Goal: Register for event/course

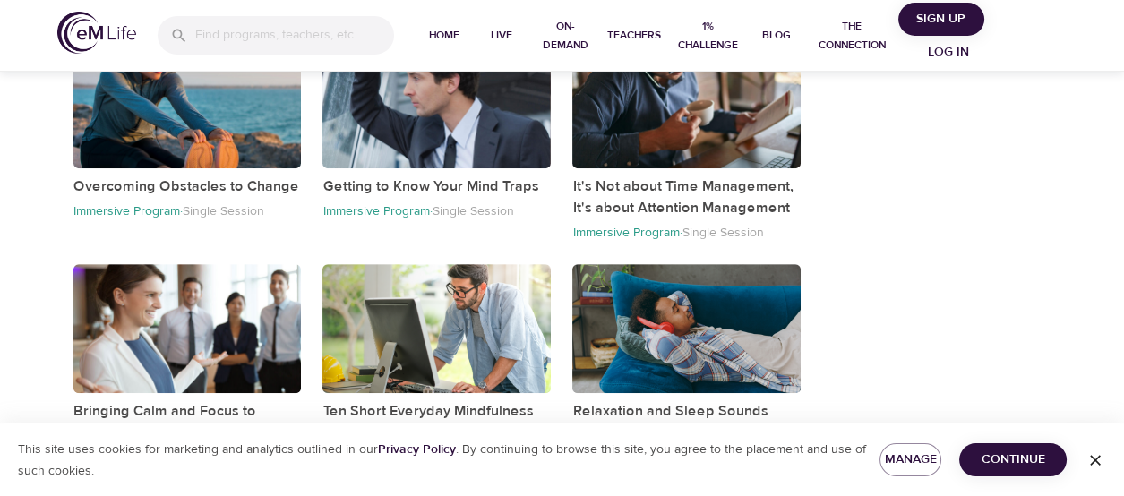
scroll to position [1025, 0]
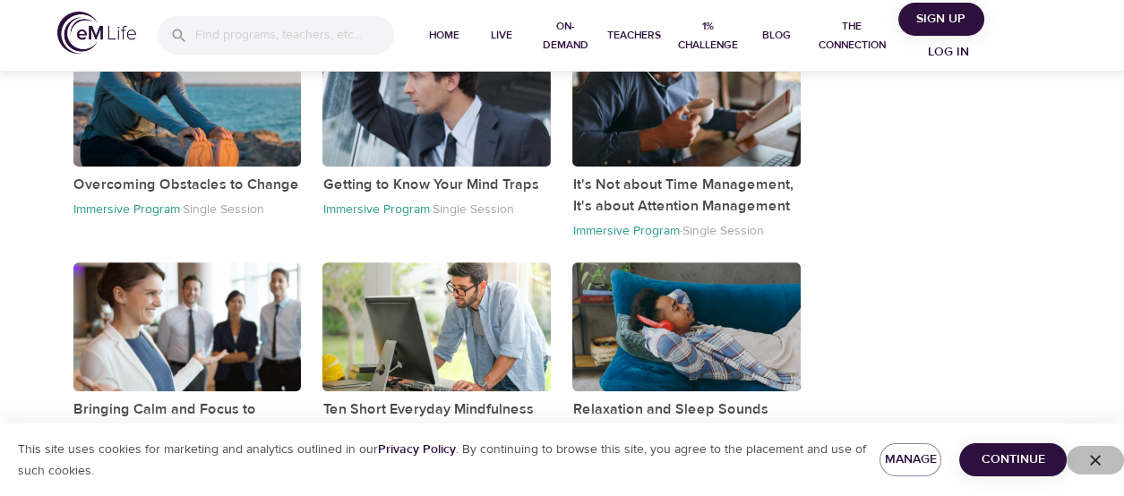
click at [1098, 460] on icon "button" at bounding box center [1095, 460] width 18 height 18
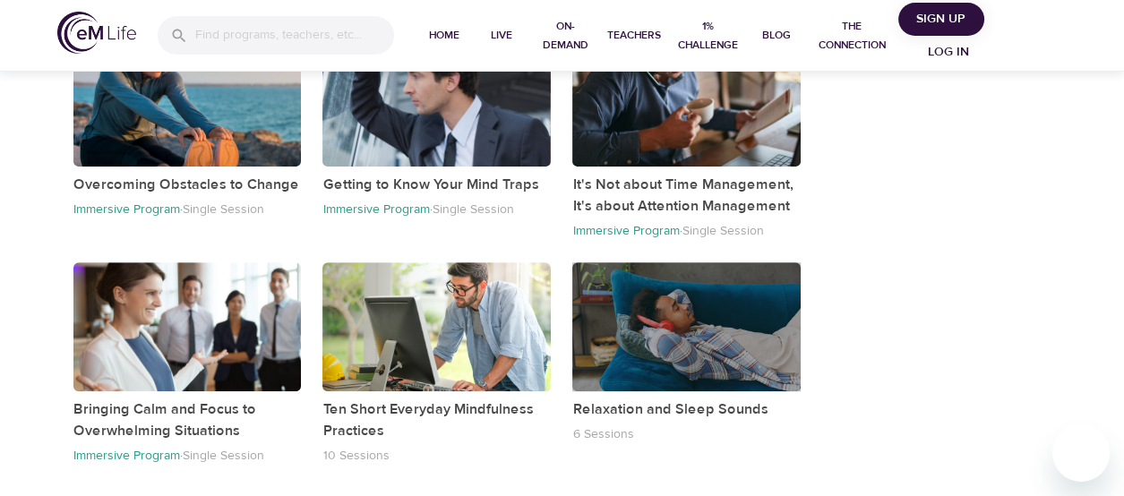
click at [667, 318] on div "button" at bounding box center [686, 326] width 228 height 128
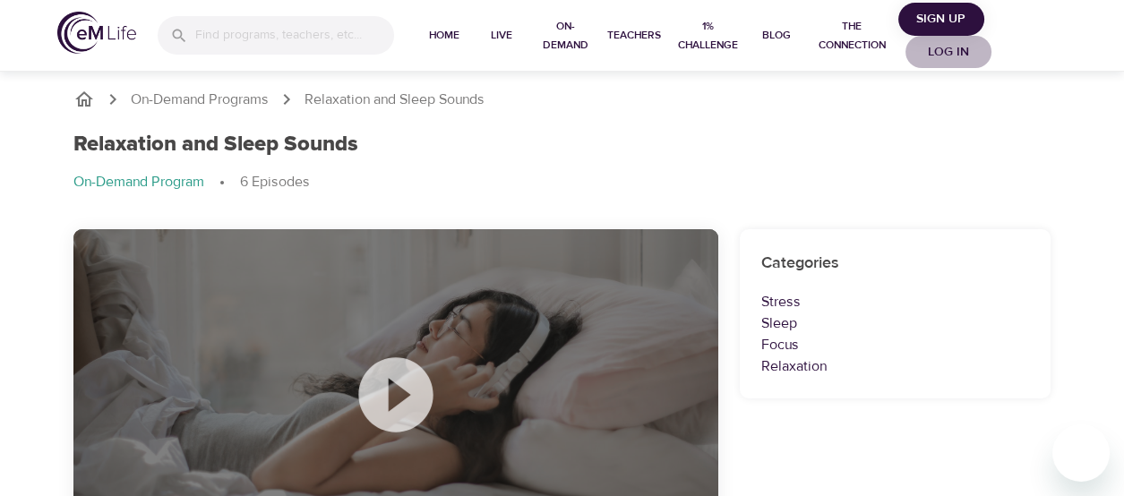
click at [961, 59] on span "Log in" at bounding box center [948, 52] width 72 height 22
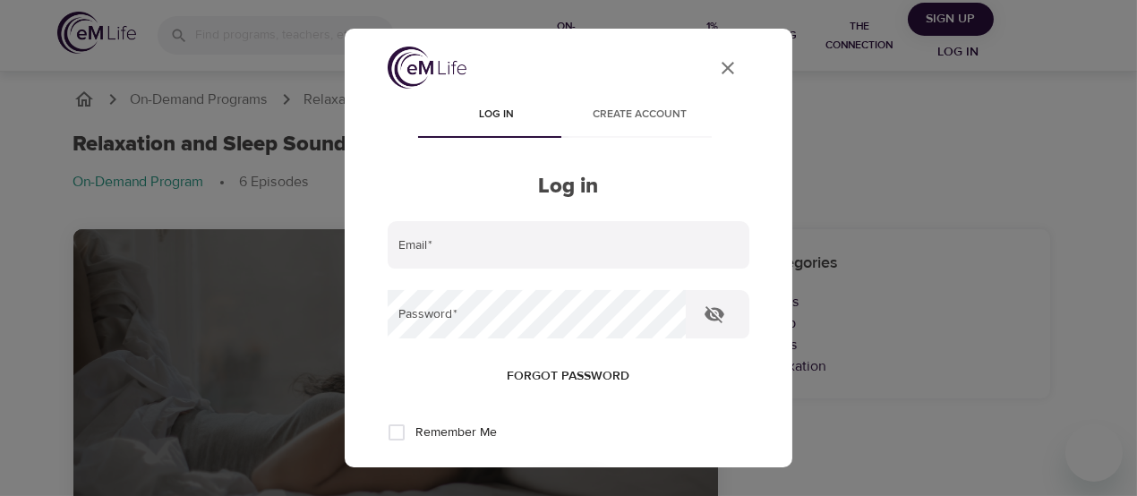
type input "[EMAIL_ADDRESS][DOMAIN_NAME]"
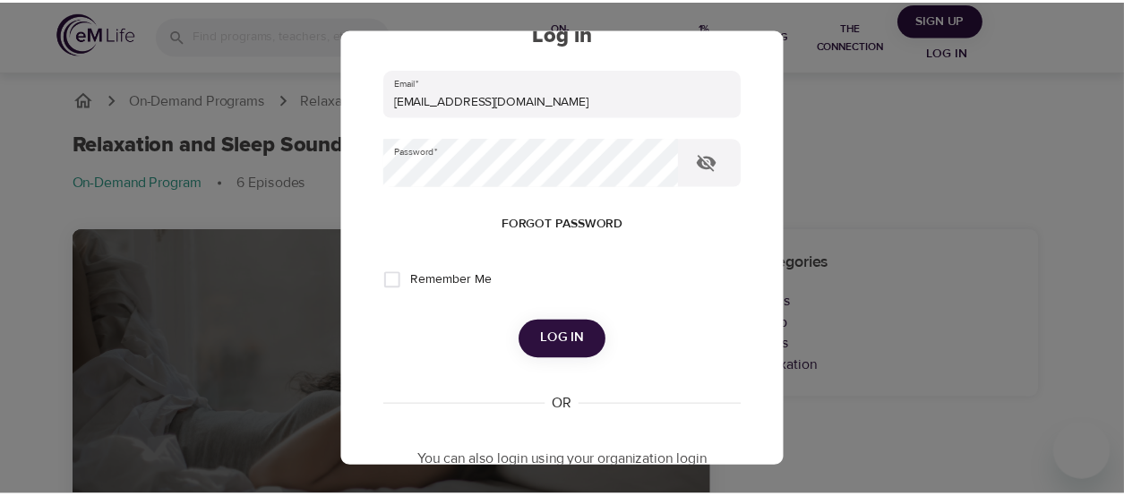
scroll to position [155, 0]
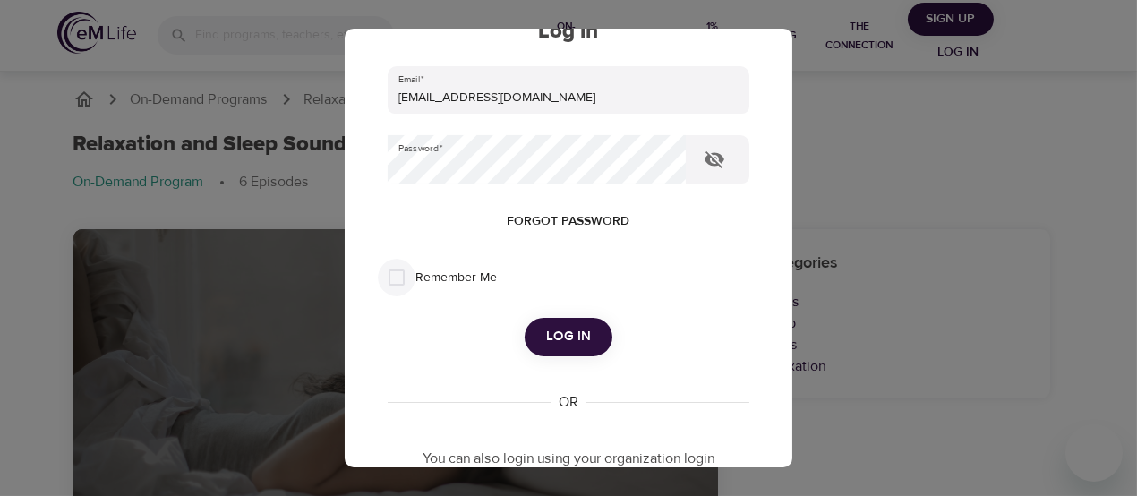
click at [393, 289] on input "Remember Me" at bounding box center [397, 278] width 38 height 38
checkbox input "true"
click at [553, 322] on button "Log in" at bounding box center [569, 337] width 88 height 38
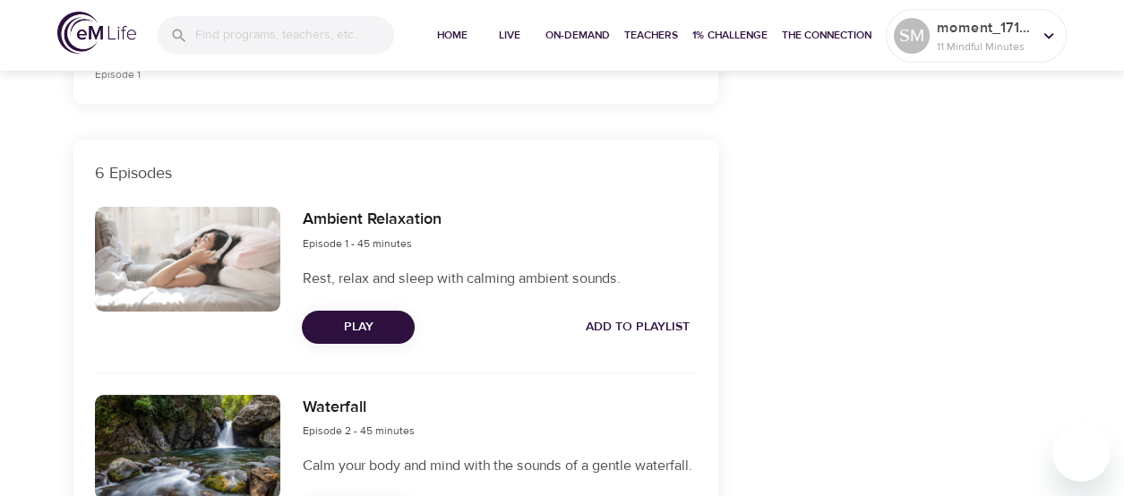
scroll to position [0, 0]
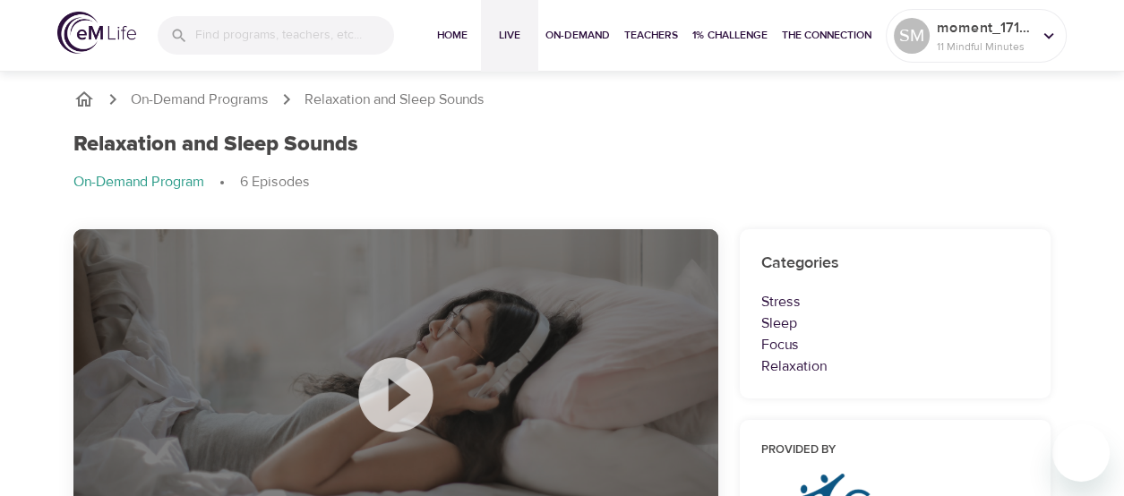
click at [503, 31] on span "Live" at bounding box center [509, 35] width 43 height 19
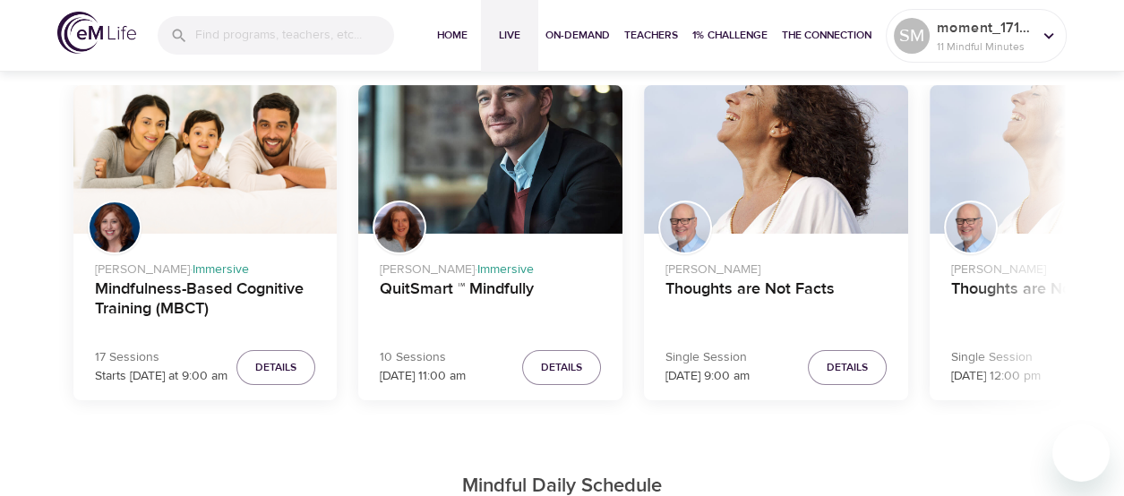
scroll to position [585, 0]
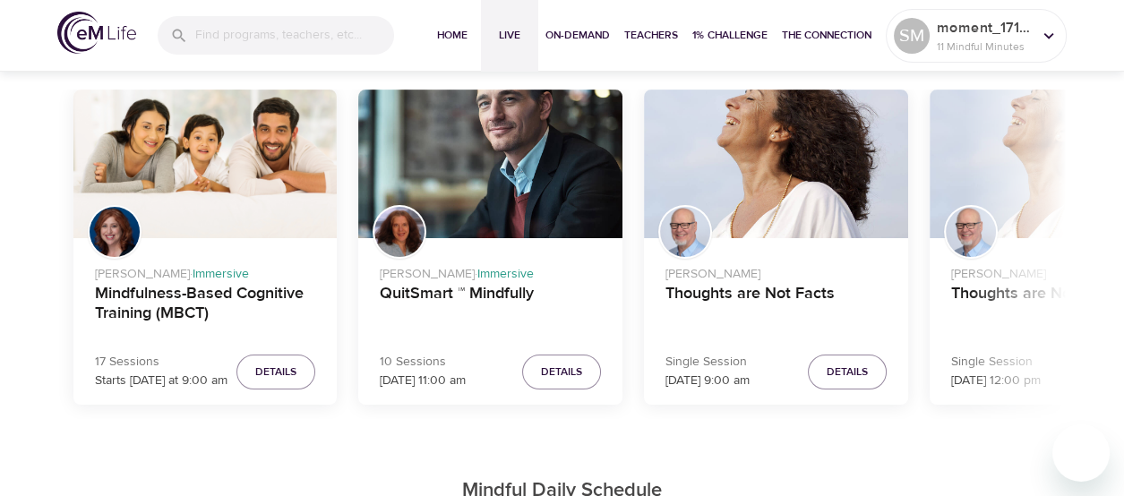
click at [218, 193] on div "Mindfulness-Based Cognitive Training (MBCT)" at bounding box center [205, 164] width 264 height 149
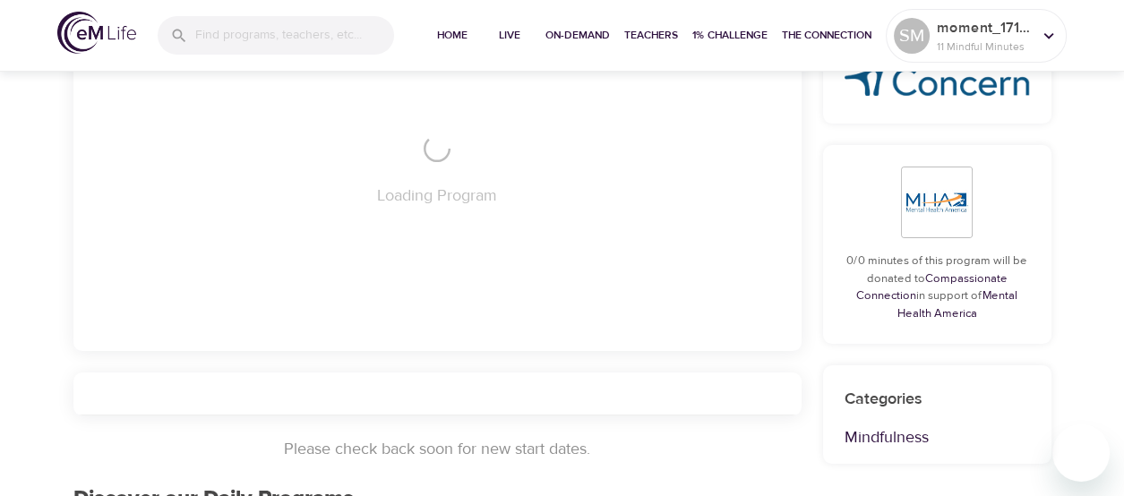
scroll to position [585, 0]
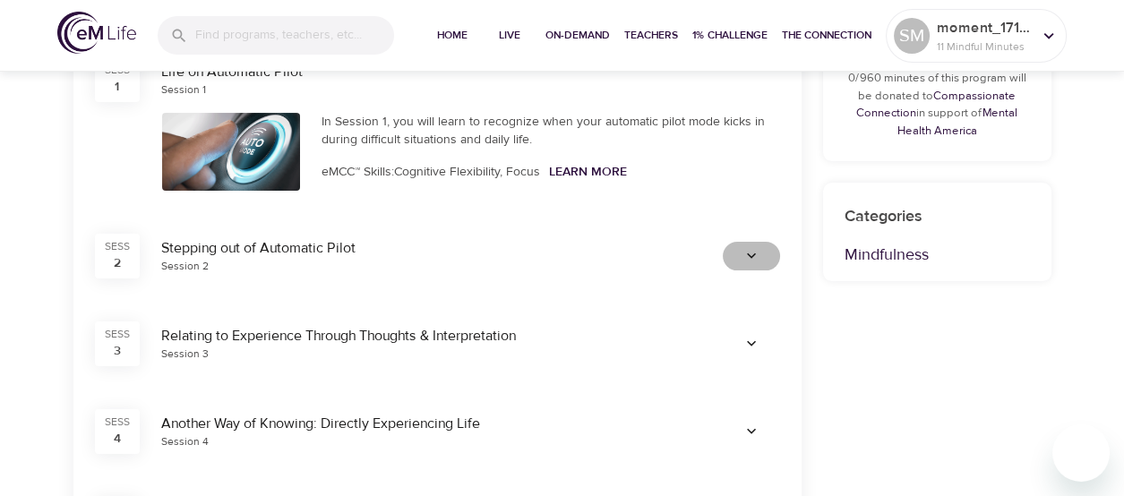
click at [751, 255] on icon "button" at bounding box center [751, 254] width 9 height 5
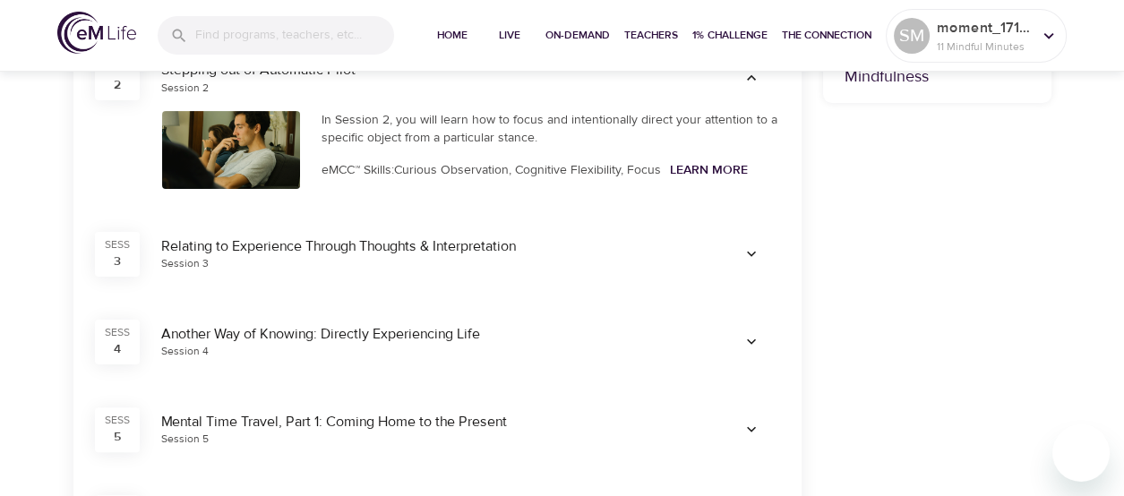
scroll to position [754, 0]
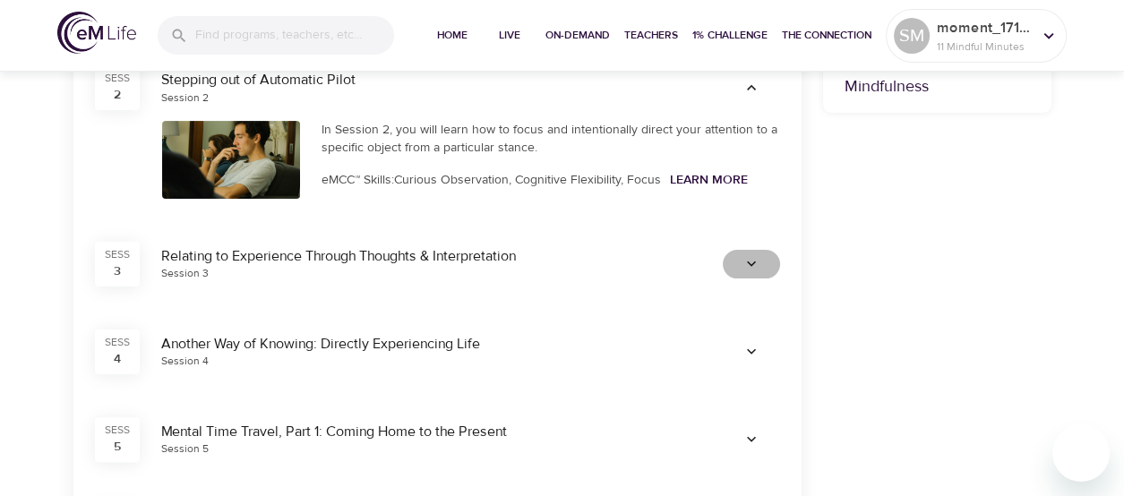
click at [767, 269] on span "button" at bounding box center [751, 264] width 43 height 18
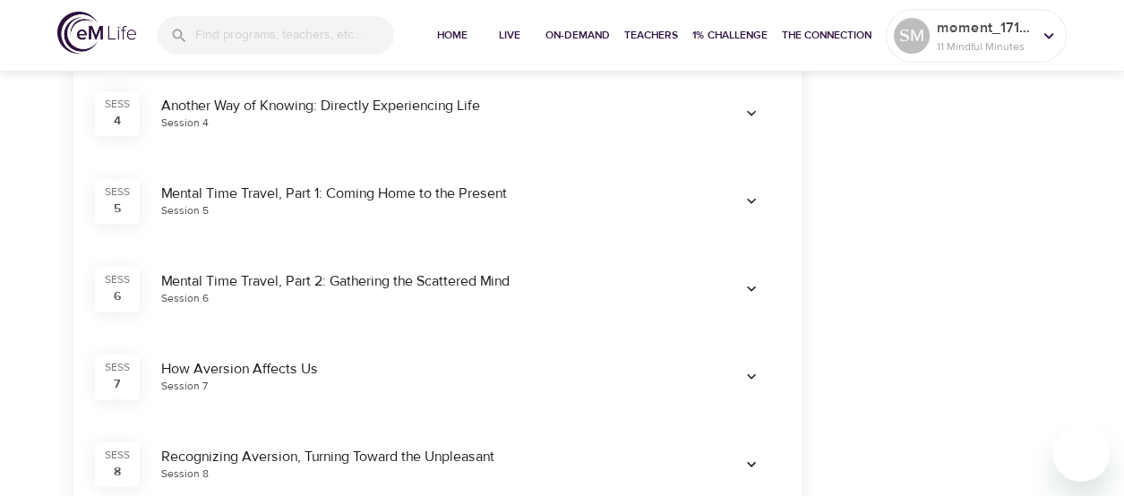
scroll to position [1100, 0]
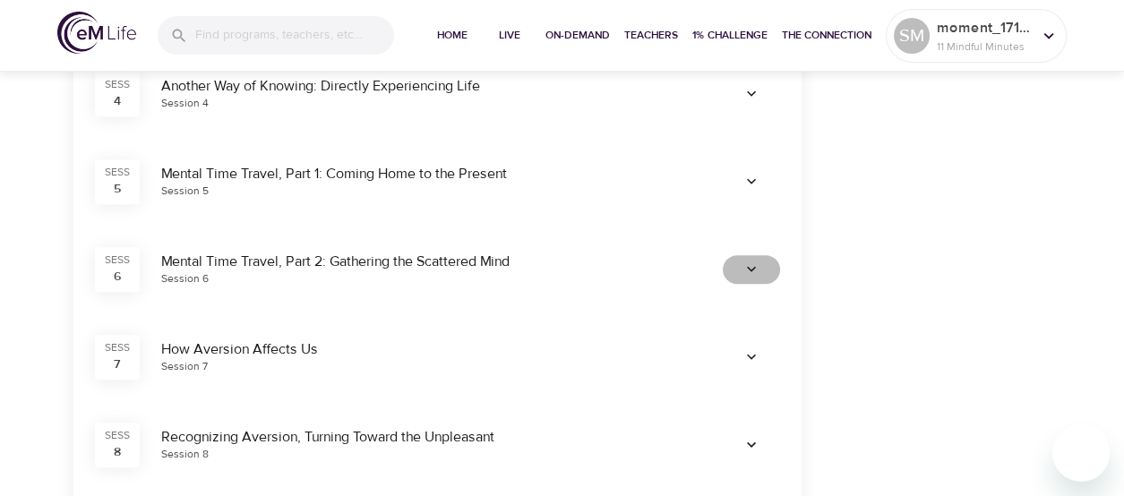
click at [748, 274] on icon "button" at bounding box center [751, 270] width 18 height 18
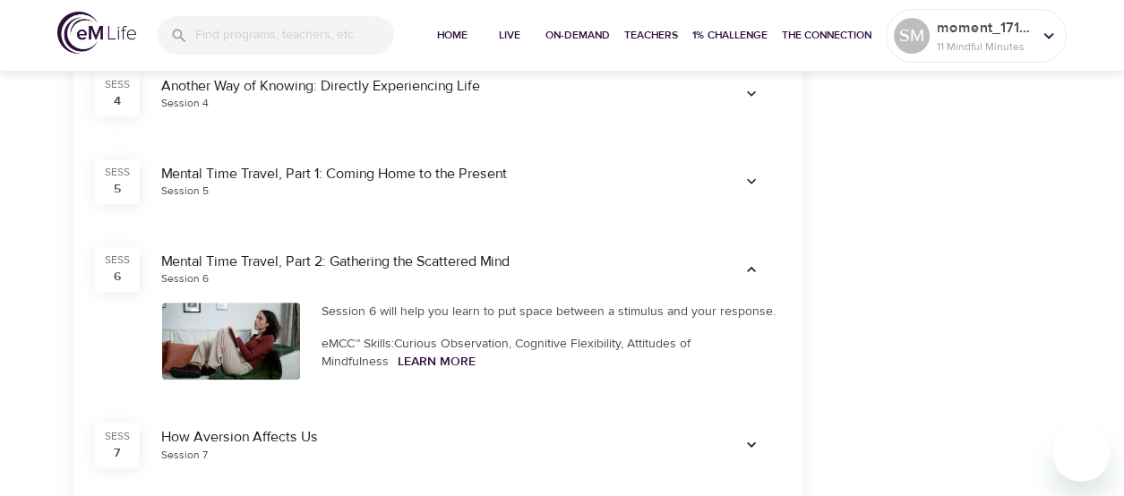
click at [745, 181] on icon "button" at bounding box center [751, 182] width 18 height 18
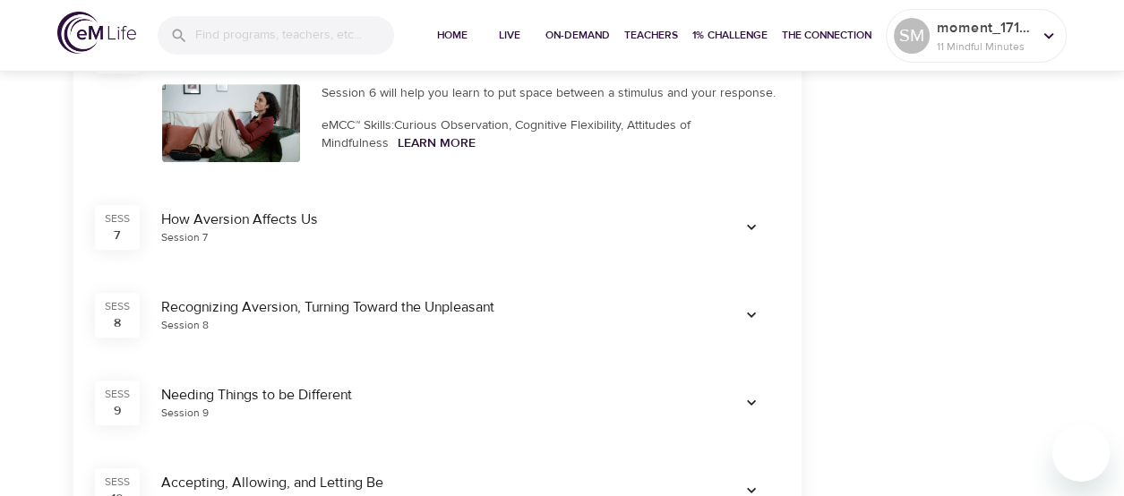
scroll to position [1432, 0]
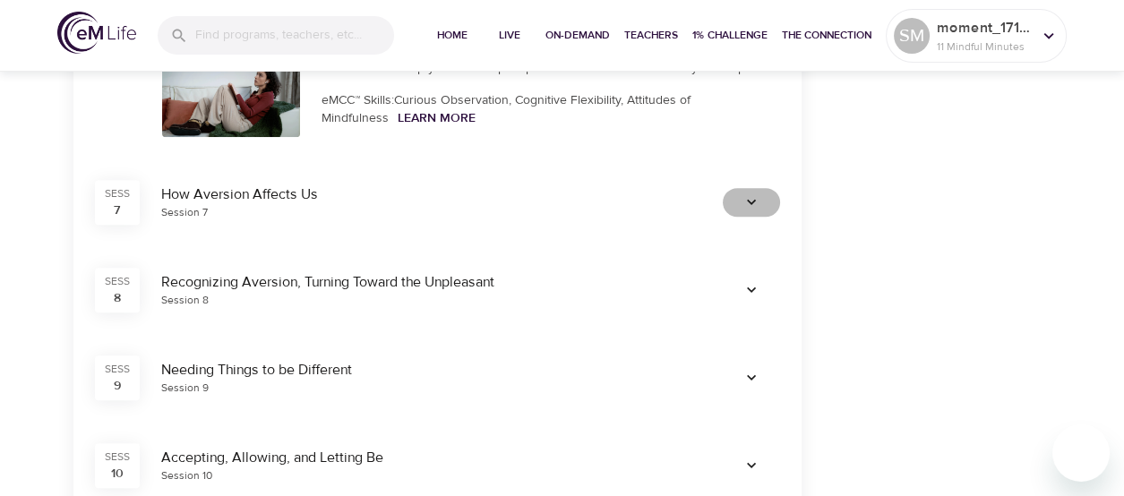
click at [757, 197] on icon "button" at bounding box center [751, 202] width 18 height 18
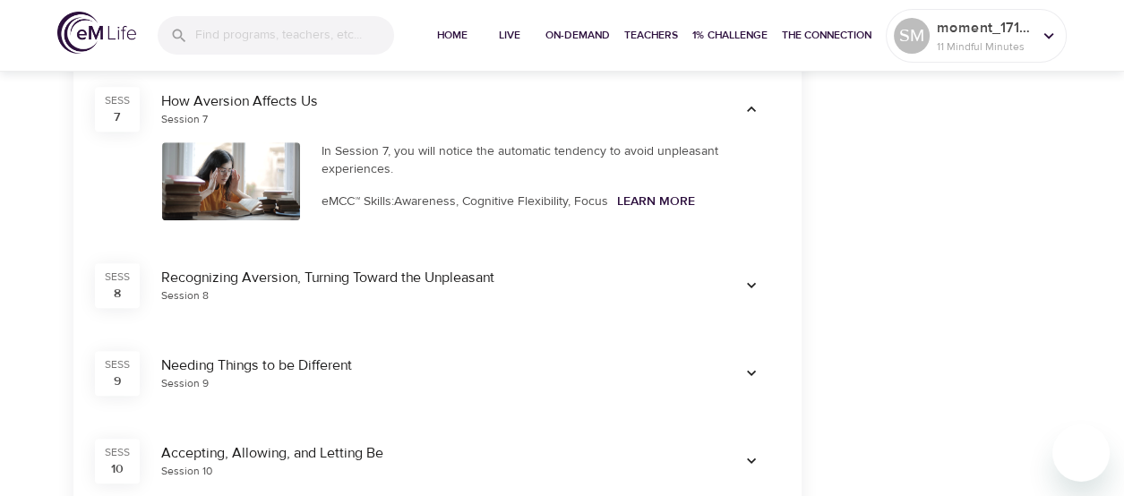
scroll to position [1534, 0]
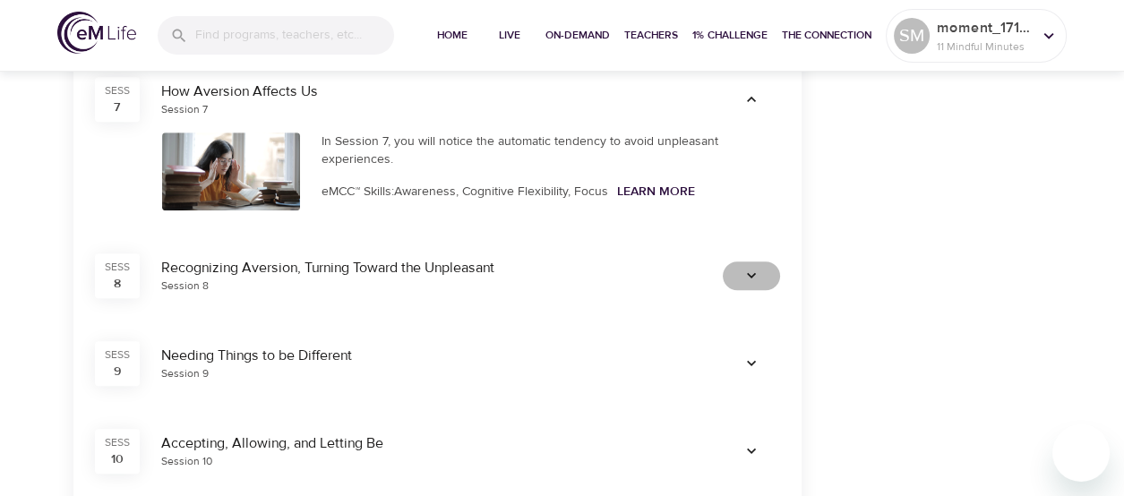
click at [765, 275] on span "button" at bounding box center [751, 276] width 43 height 18
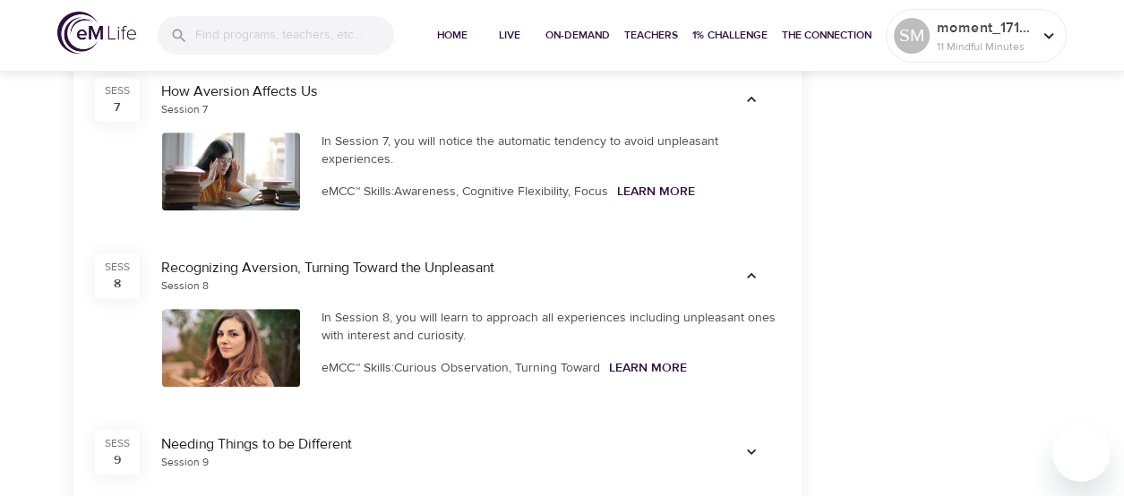
drag, startPoint x: 1118, startPoint y: 237, endPoint x: 1129, endPoint y: 263, distance: 28.1
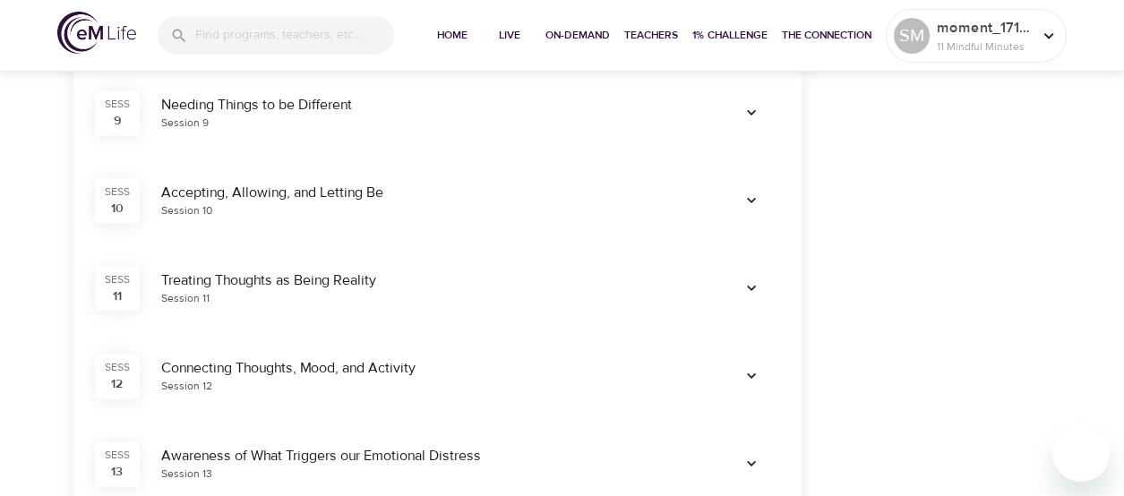
scroll to position [1859, 0]
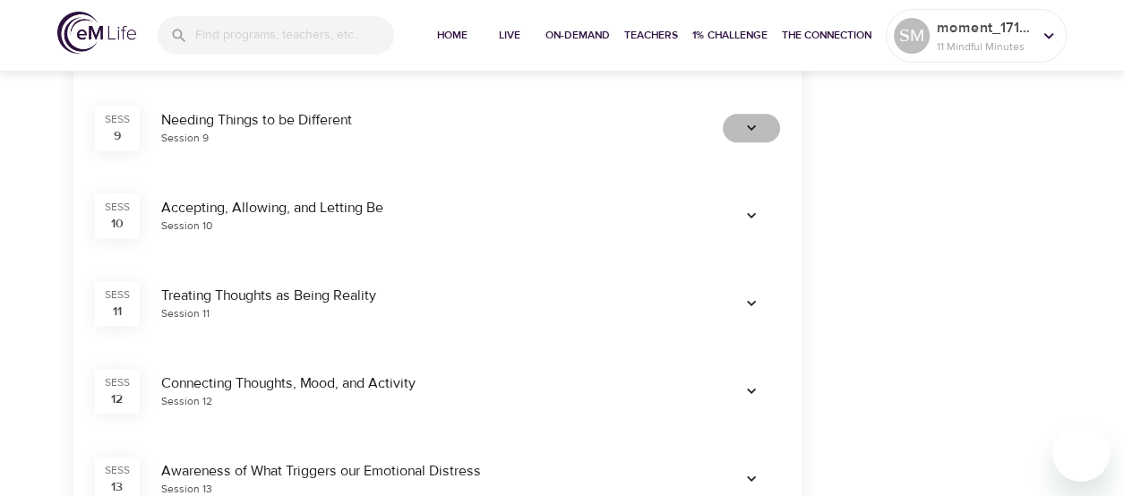
click at [749, 124] on icon "button" at bounding box center [751, 128] width 18 height 18
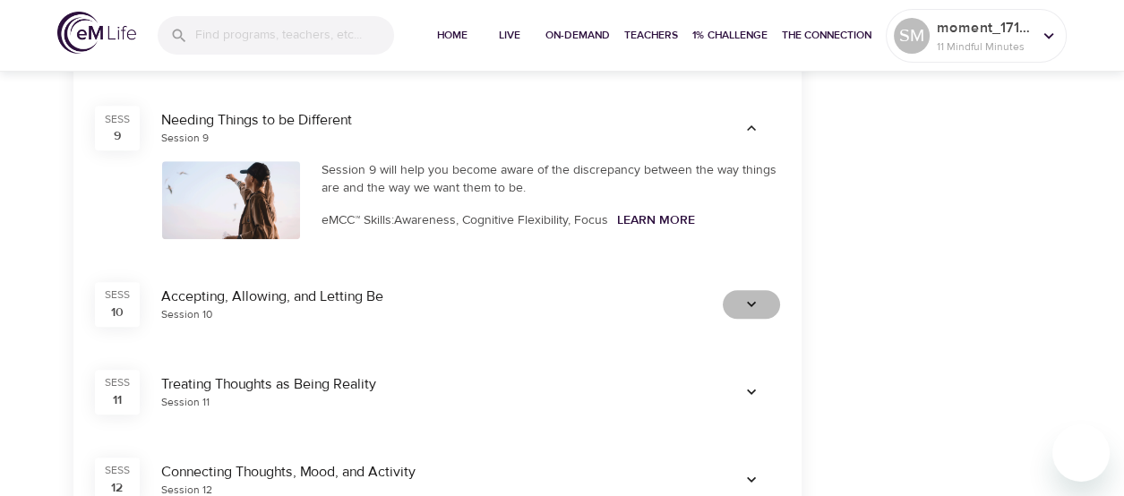
click at [753, 300] on icon "button" at bounding box center [751, 304] width 18 height 18
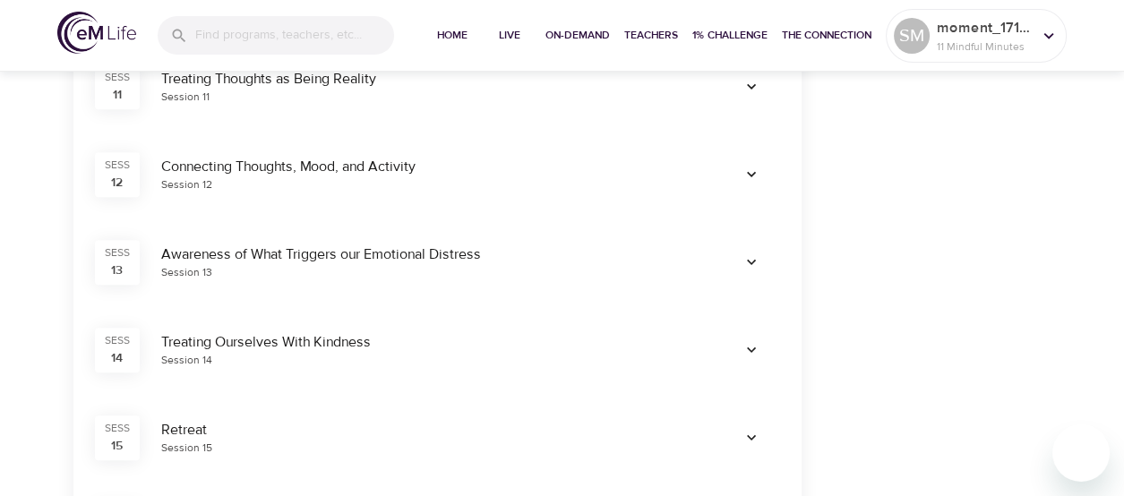
scroll to position [2230, 0]
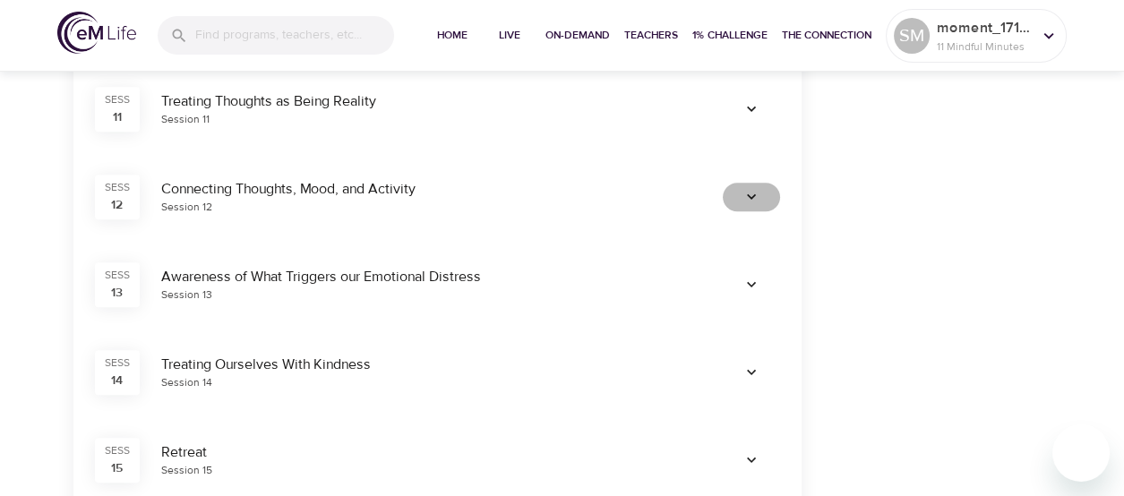
click at [771, 202] on span "button" at bounding box center [751, 197] width 43 height 18
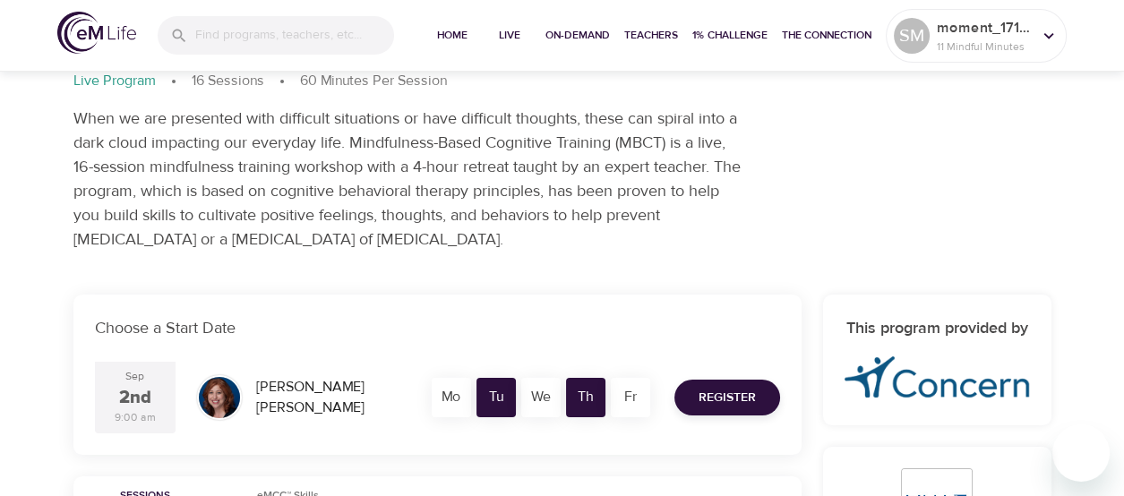
scroll to position [22, 0]
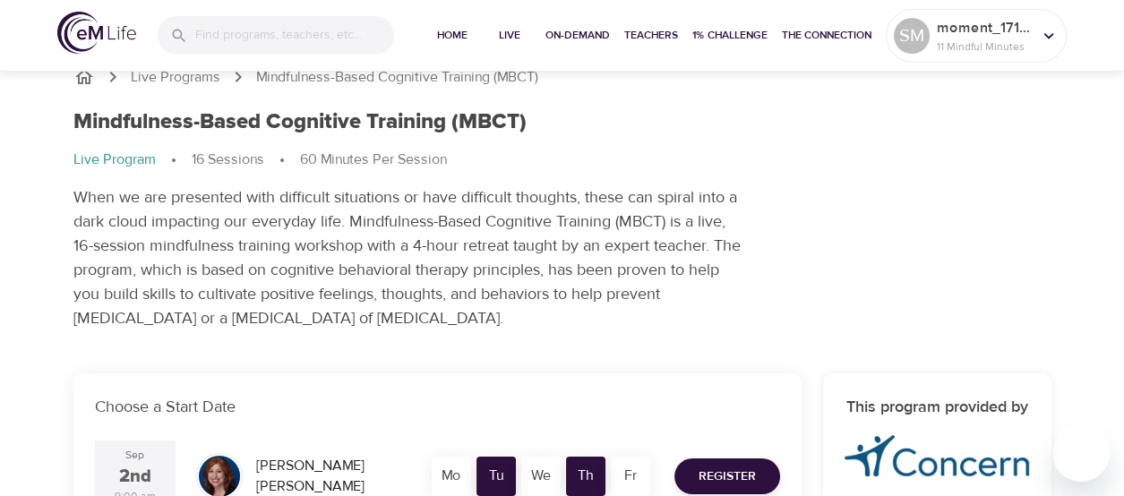
drag, startPoint x: 461, startPoint y: 13, endPoint x: 63, endPoint y: -6, distance: 398.9
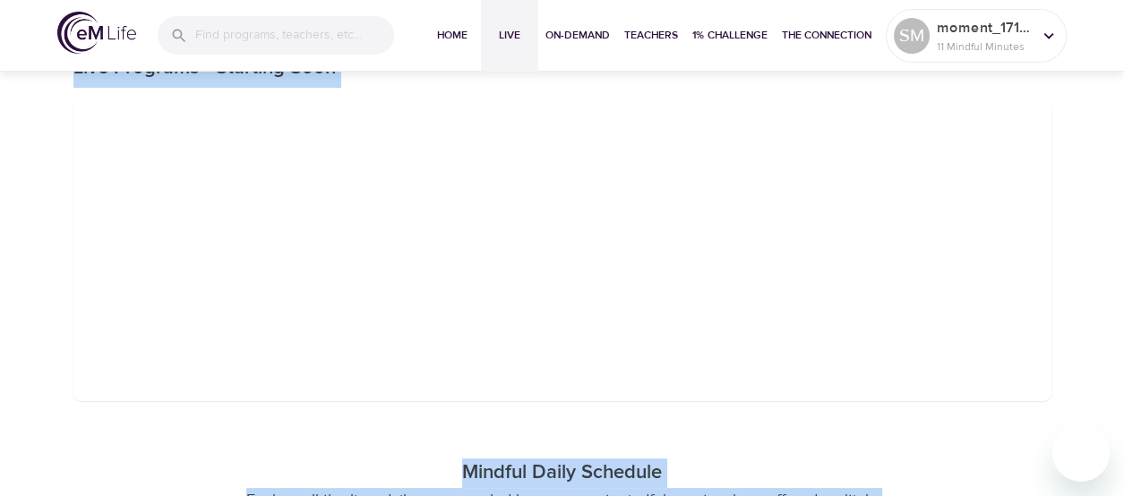
scroll to position [585, 0]
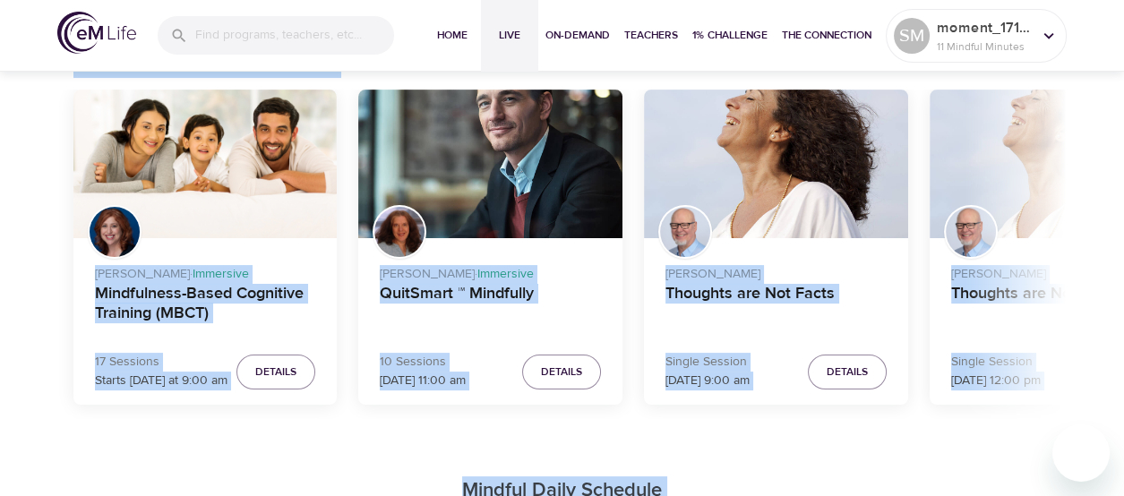
click at [821, 478] on p "Mindful Daily Schedule" at bounding box center [562, 491] width 1006 height 30
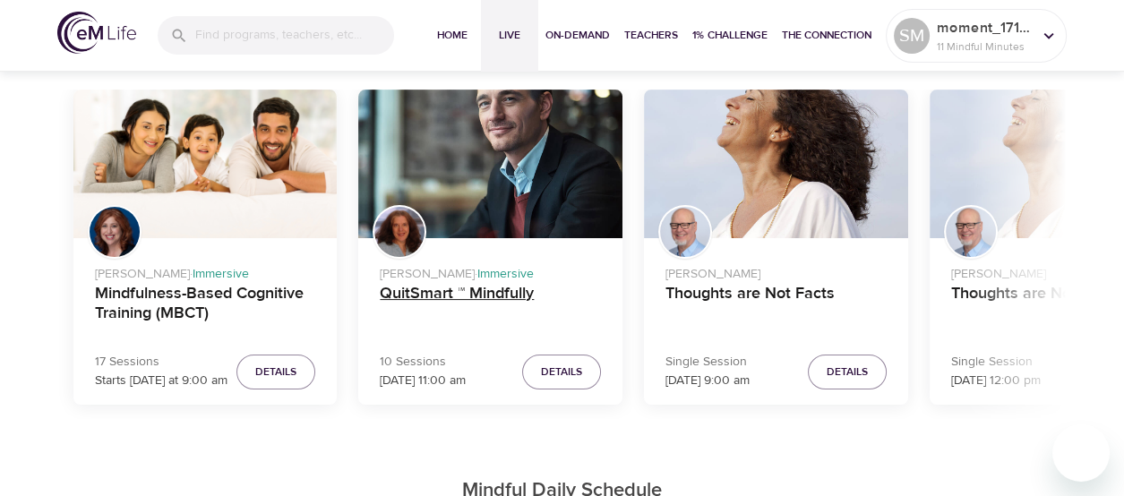
click at [483, 298] on h4 "QuitSmart ™ Mindfully" at bounding box center [490, 305] width 221 height 43
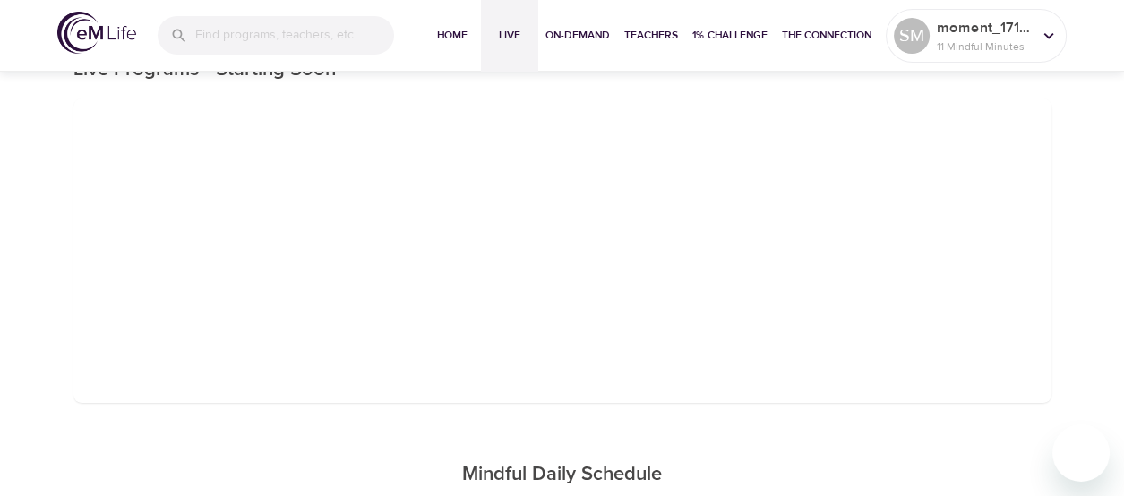
scroll to position [585, 0]
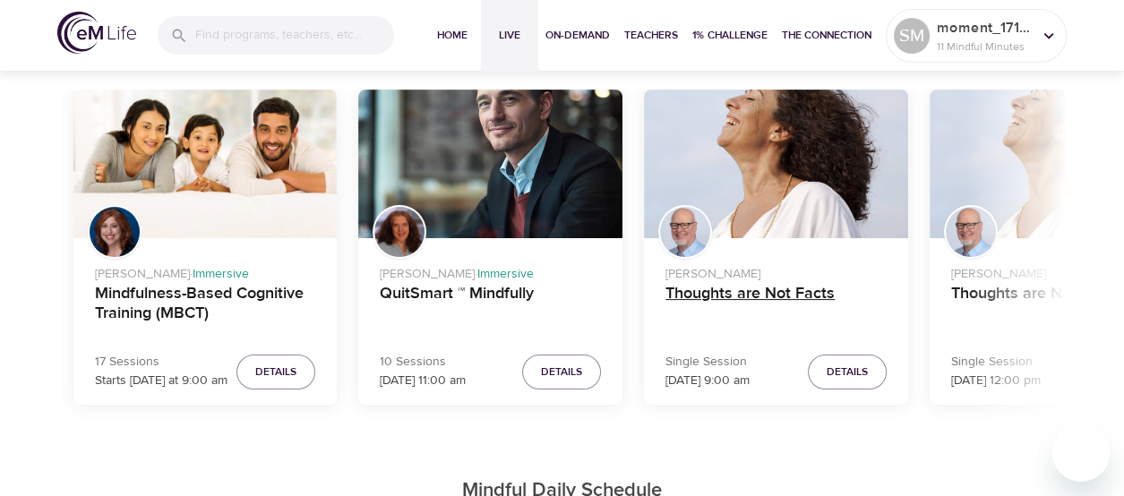
click at [788, 295] on h4 "Thoughts are Not Facts" at bounding box center [775, 305] width 221 height 43
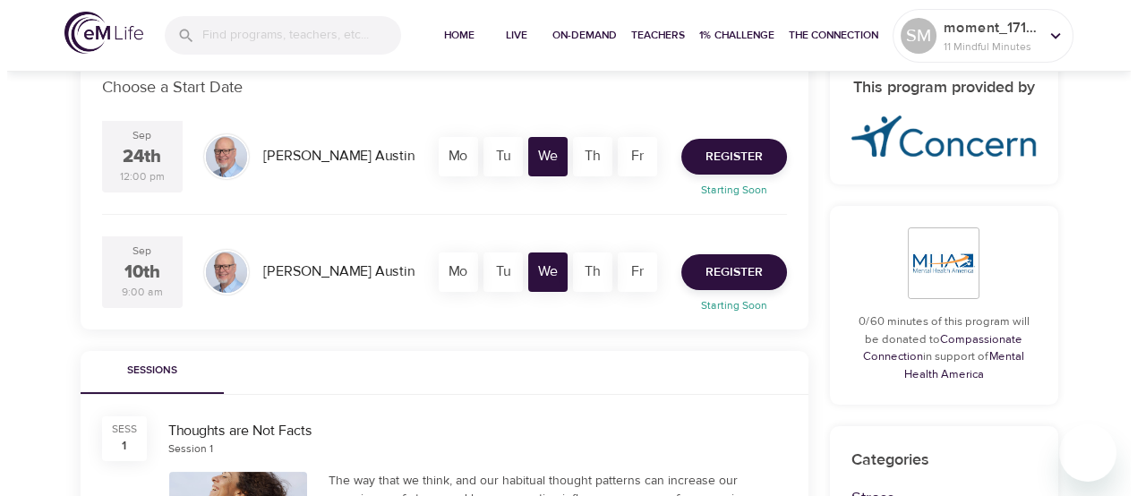
scroll to position [364, 0]
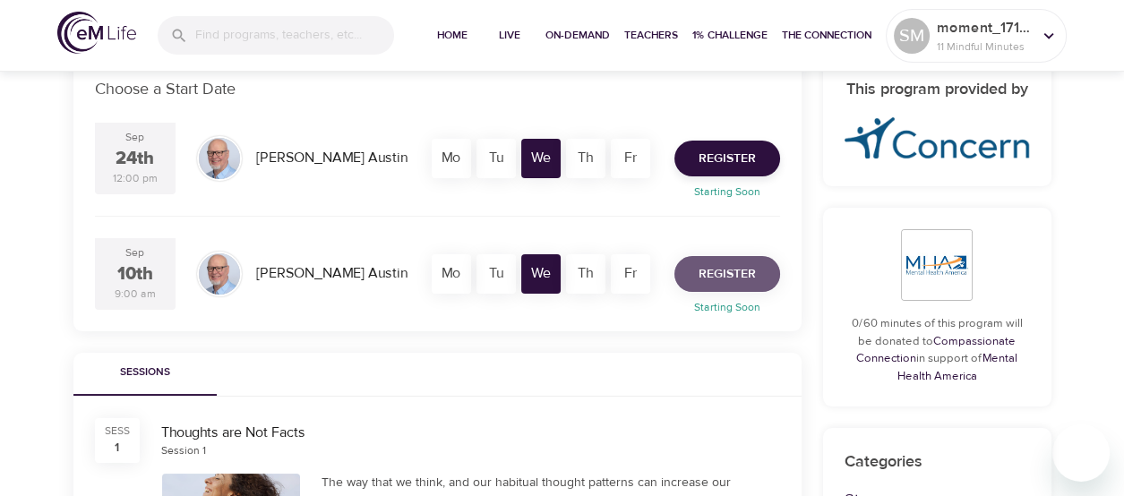
click at [711, 270] on span "Register" at bounding box center [726, 274] width 57 height 22
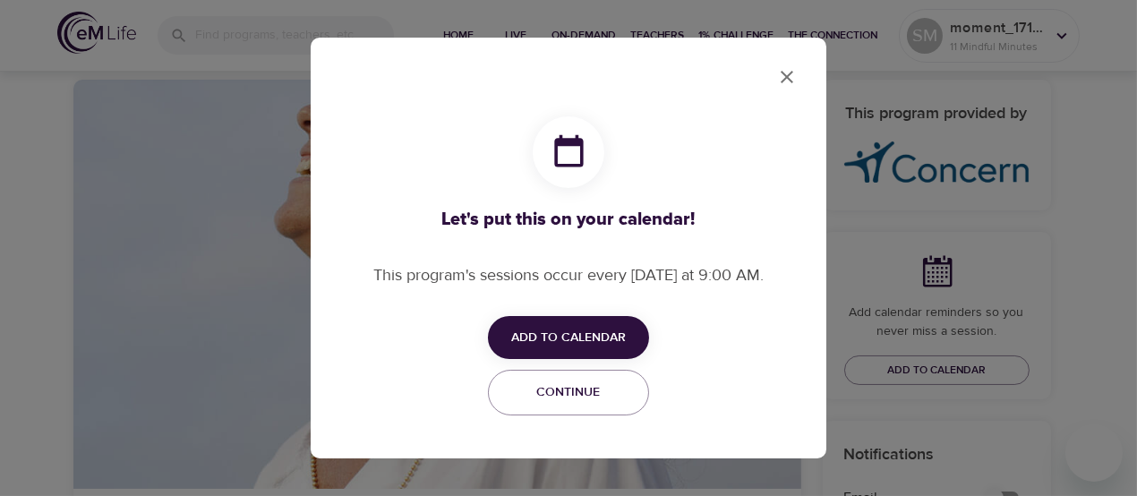
checkbox input "true"
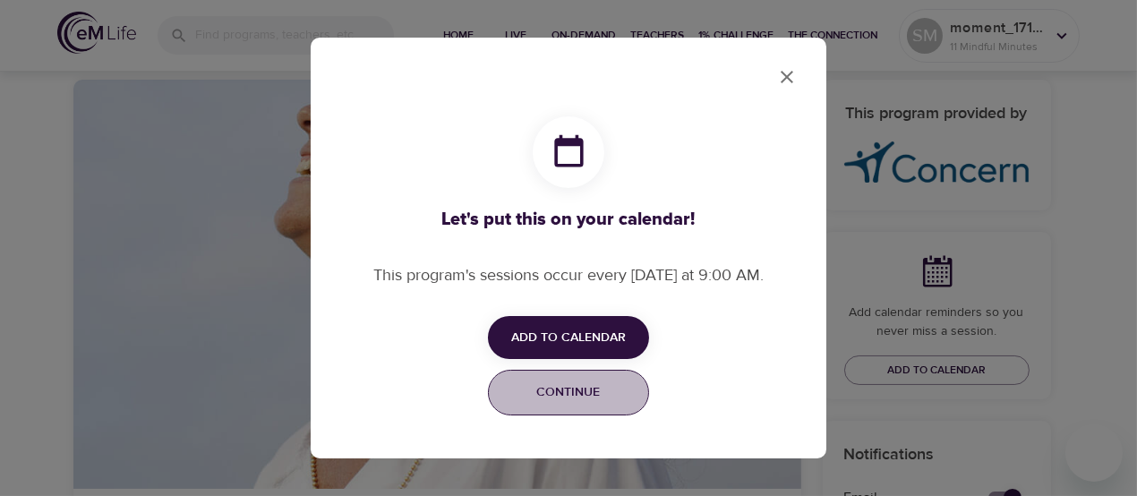
click at [588, 394] on span "Continue" at bounding box center [569, 392] width 138 height 22
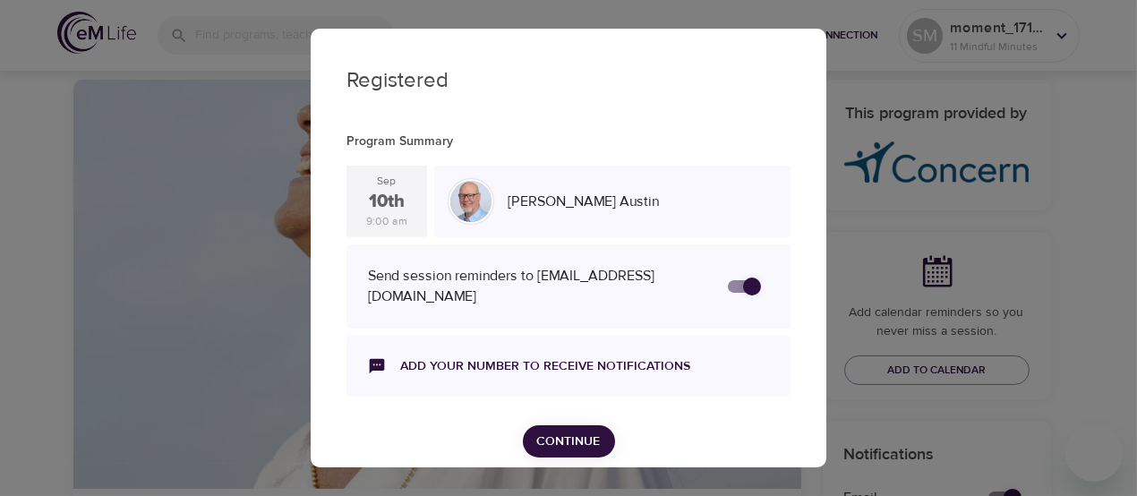
scroll to position [19, 0]
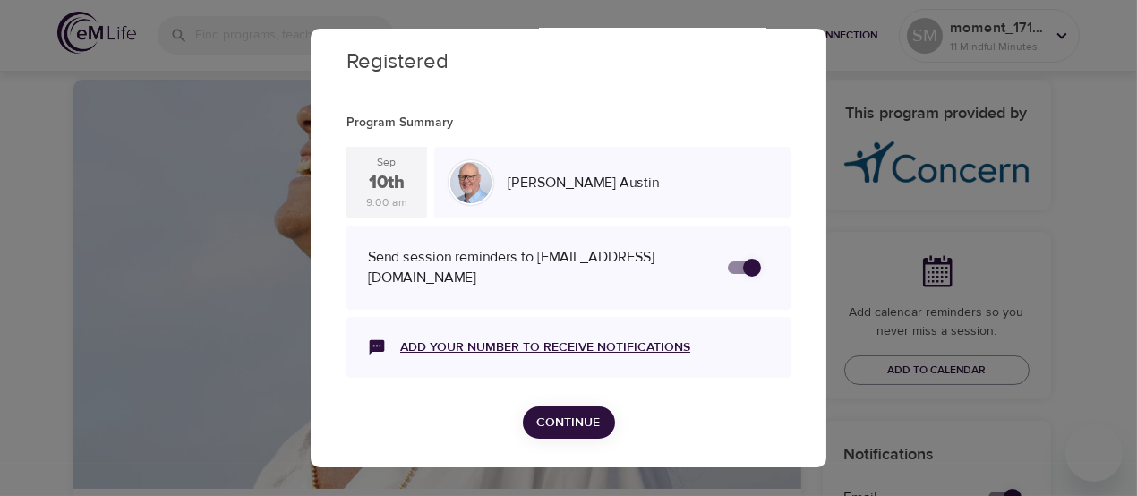
click at [603, 338] on link "Add your number to receive notifications" at bounding box center [545, 347] width 290 height 18
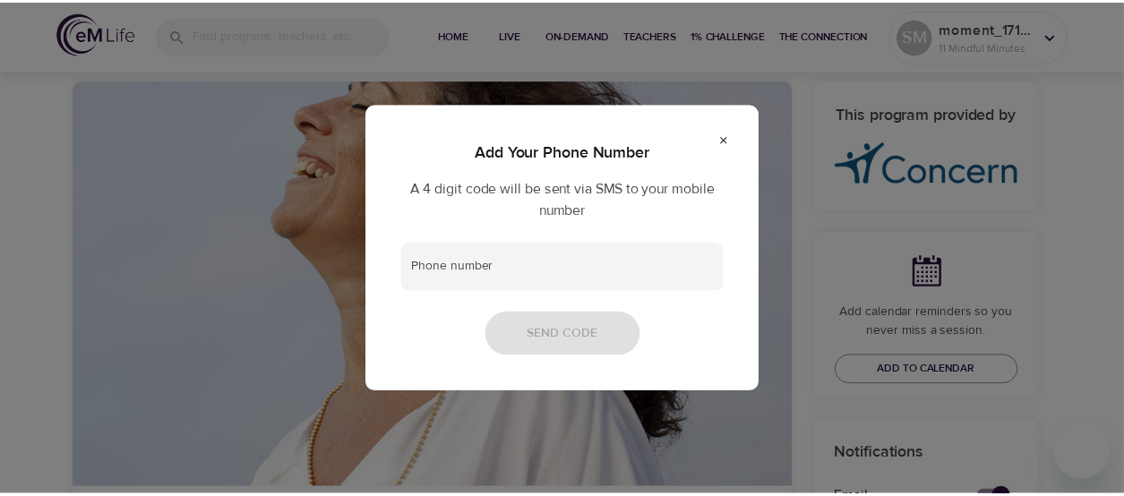
scroll to position [0, 0]
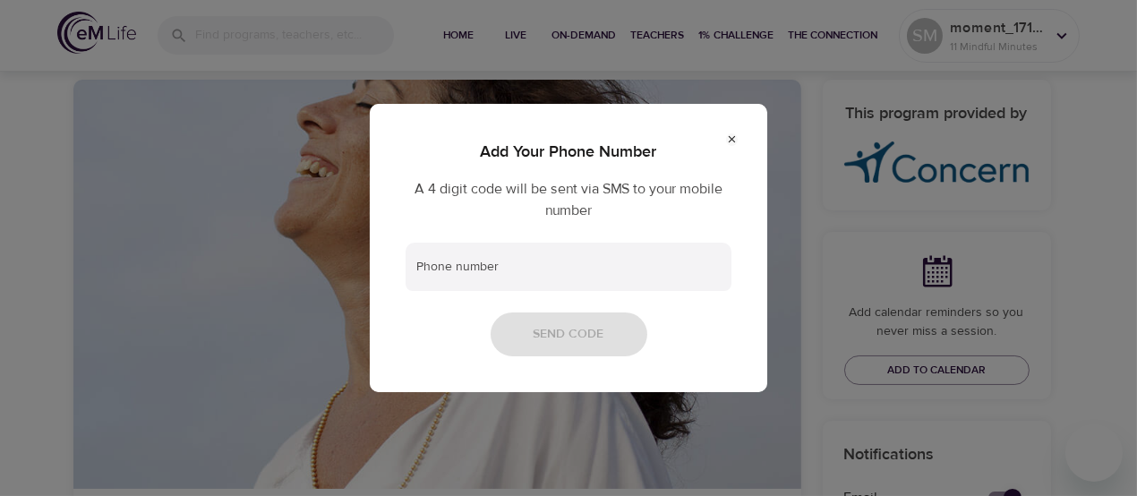
click at [735, 138] on icon at bounding box center [732, 139] width 12 height 12
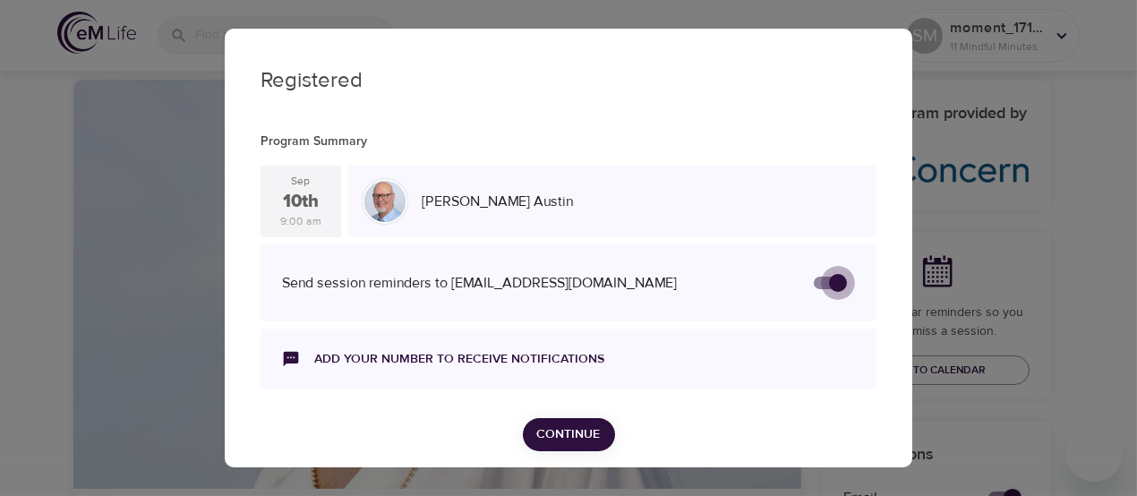
click at [809, 278] on input "secondary checkbox" at bounding box center [838, 283] width 102 height 34
checkbox input "true"
checkbox input "false"
click at [820, 270] on input "secondary checkbox" at bounding box center [820, 283] width 102 height 34
checkbox input "false"
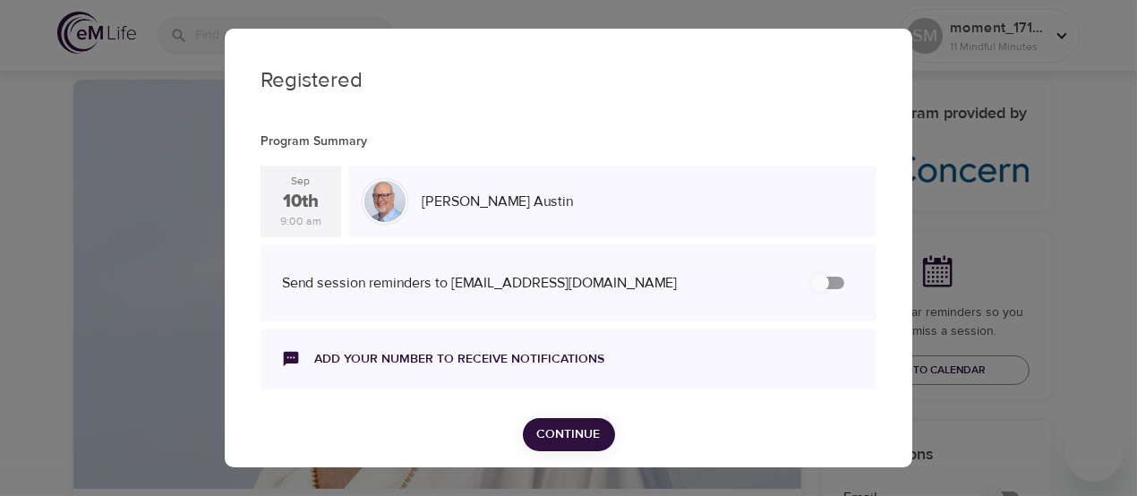
checkbox input "true"
click at [580, 430] on span "Continue" at bounding box center [569, 434] width 64 height 22
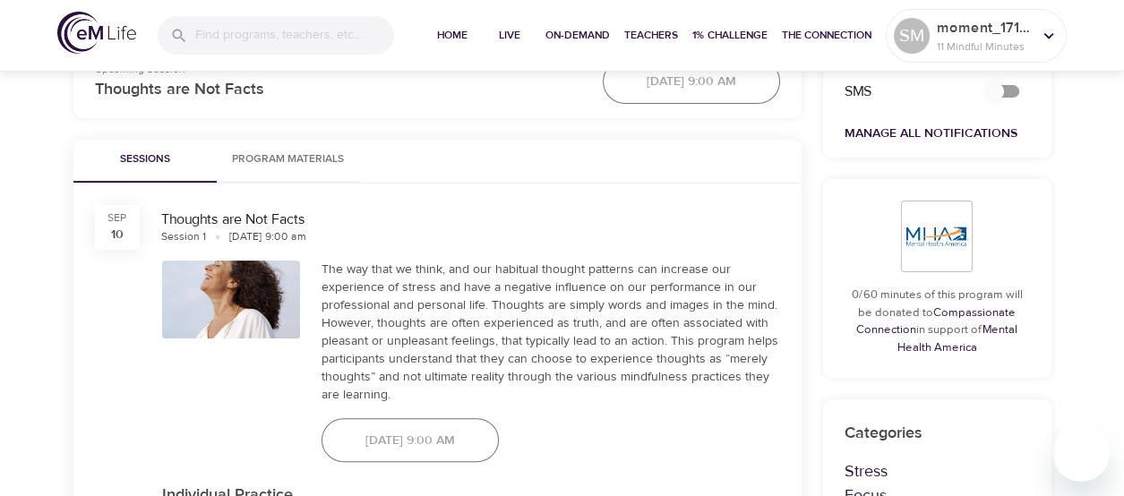
scroll to position [816, 0]
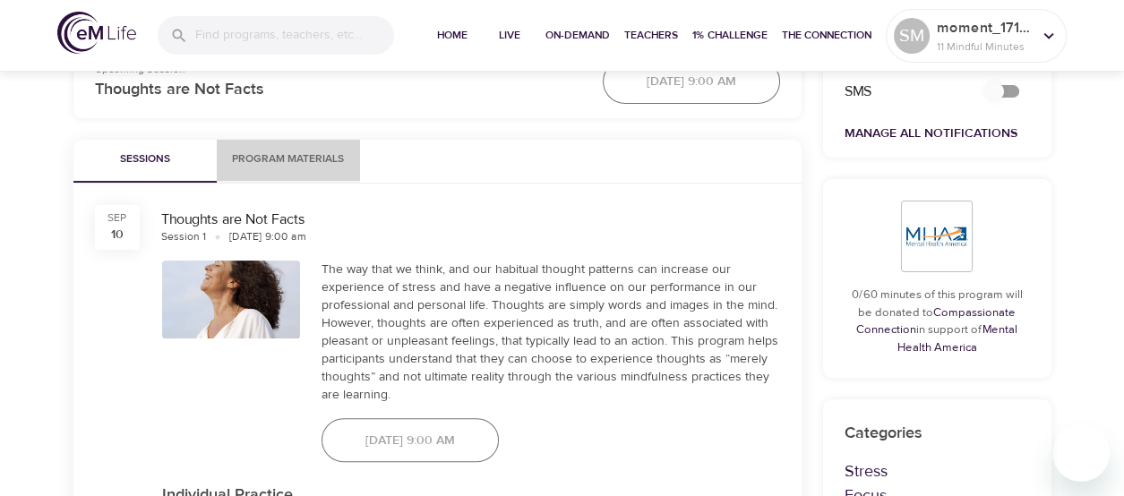
click at [287, 158] on span "Program Materials" at bounding box center [288, 159] width 122 height 19
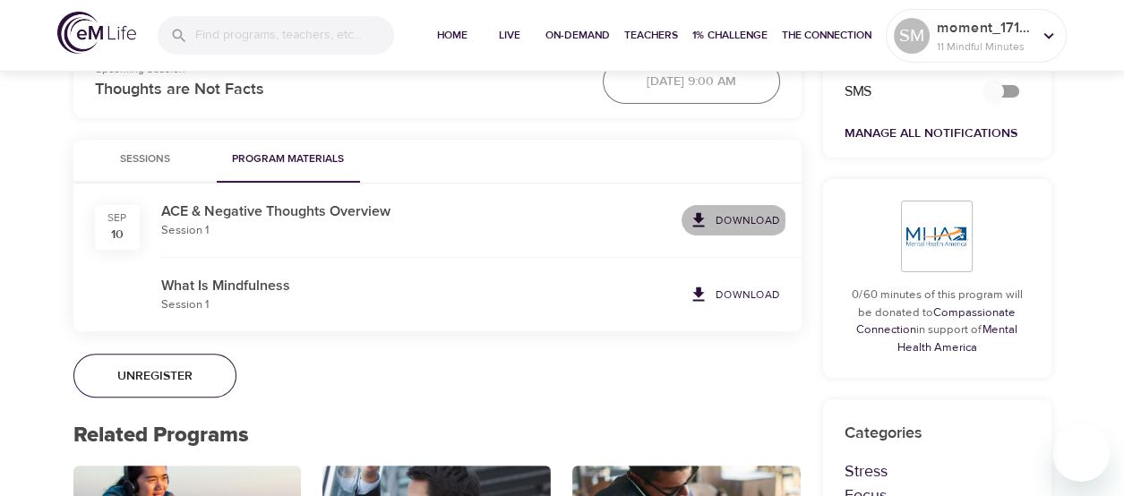
click at [708, 218] on icon at bounding box center [698, 220] width 20 height 20
